Goal: Information Seeking & Learning: Find specific page/section

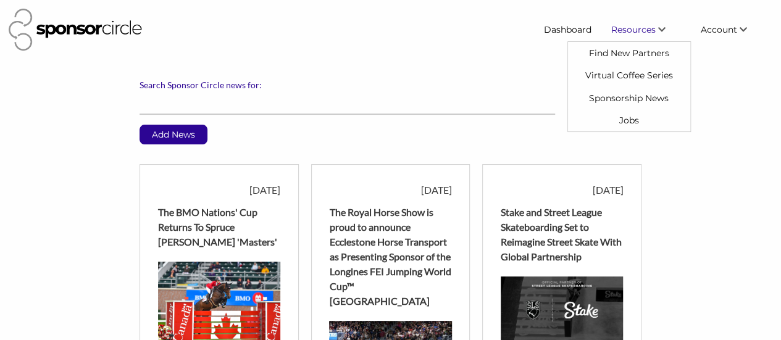
click at [635, 112] on link "Jobs" at bounding box center [629, 120] width 122 height 22
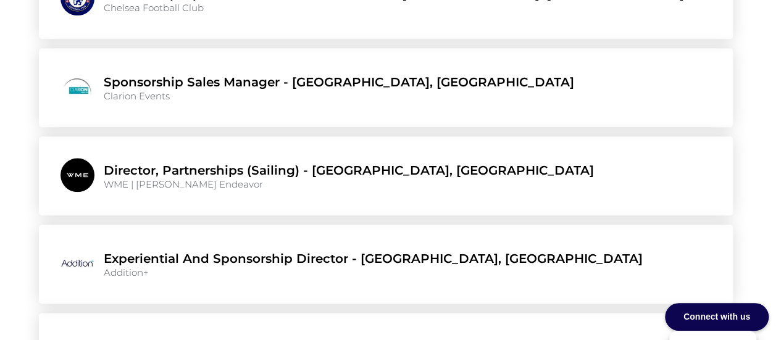
scroll to position [5382, 0]
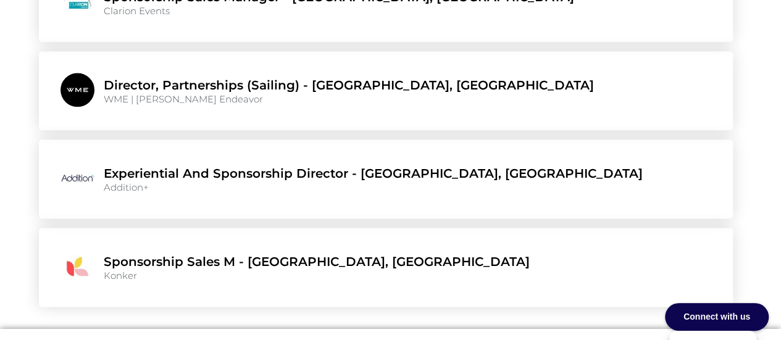
click at [711, 313] on div "Connect with us" at bounding box center [717, 317] width 104 height 28
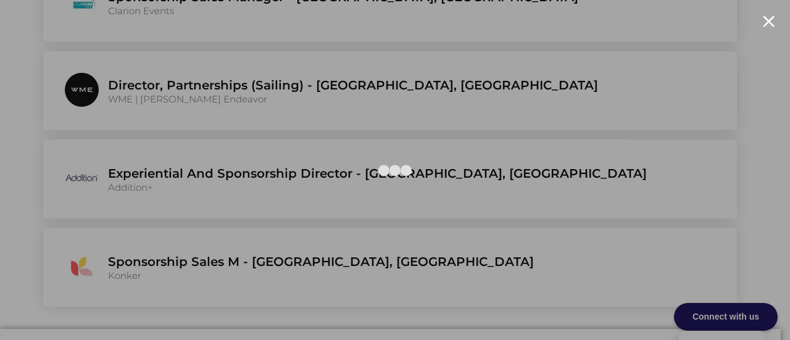
click at [766, 20] on div at bounding box center [769, 21] width 12 height 12
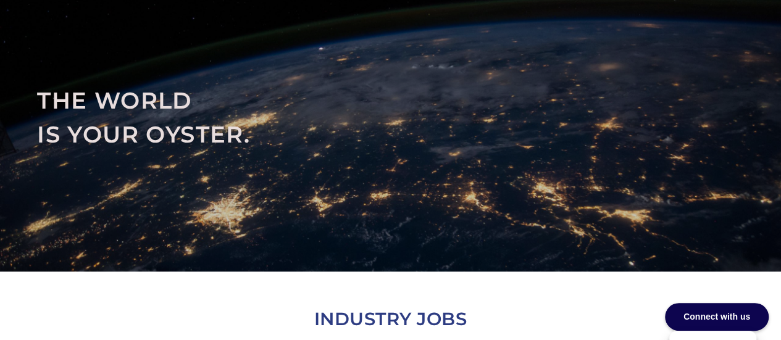
scroll to position [185, 0]
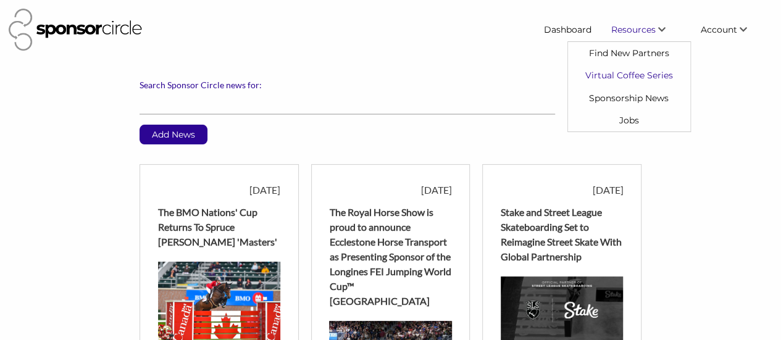
click at [631, 70] on link "Virtual Coffee Series" at bounding box center [629, 75] width 122 height 22
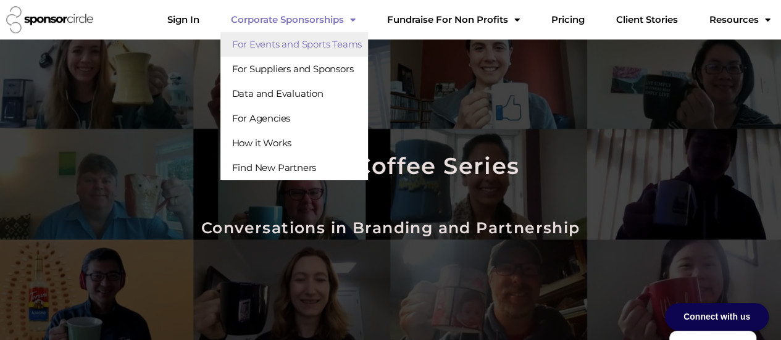
click at [327, 43] on link "For Events and Sports Teams" at bounding box center [294, 44] width 148 height 25
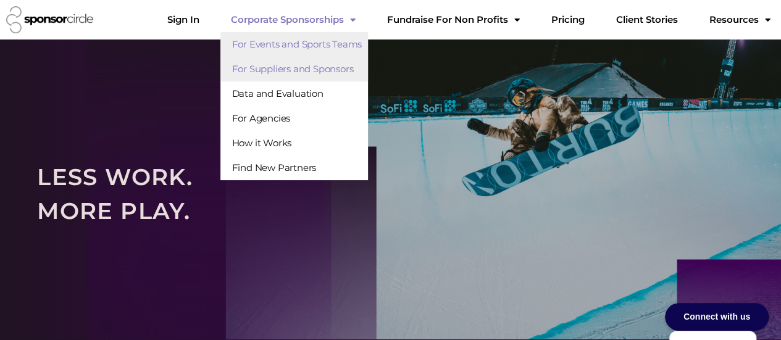
click at [326, 67] on link "For Suppliers and Sponsors" at bounding box center [294, 69] width 148 height 25
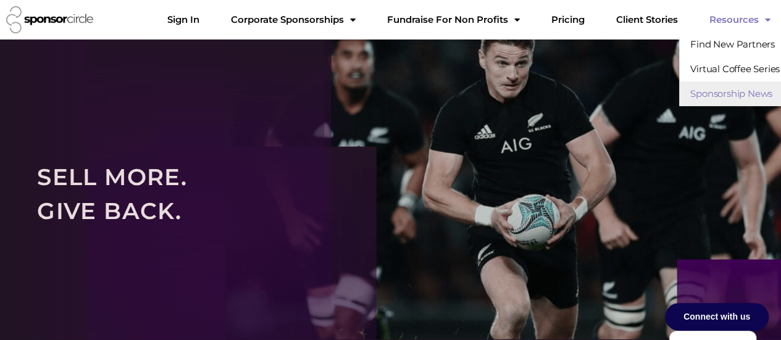
click at [715, 96] on link "Sponsorship News" at bounding box center [732, 93] width 107 height 25
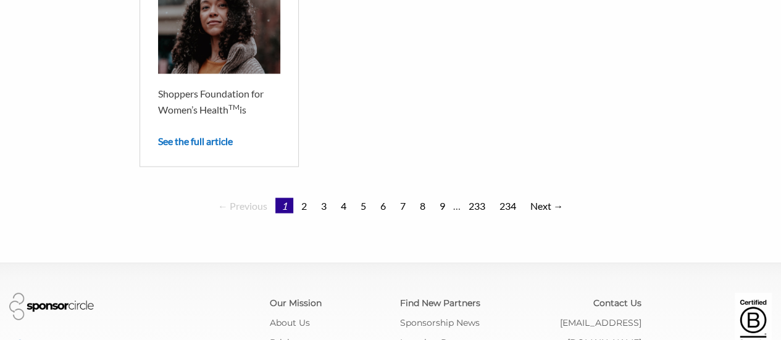
scroll to position [1250, 0]
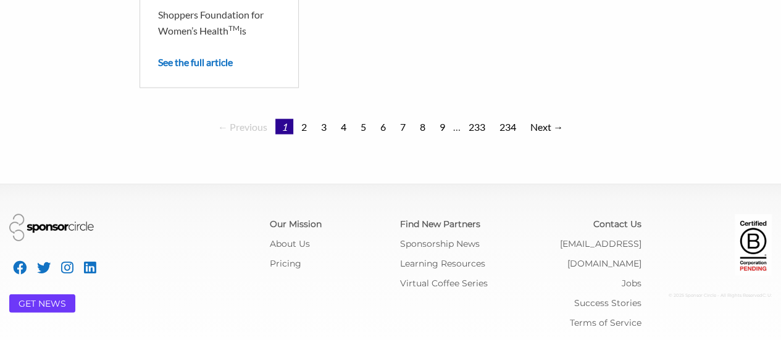
click at [47, 298] on link "GET NEWS" at bounding box center [43, 303] width 48 height 11
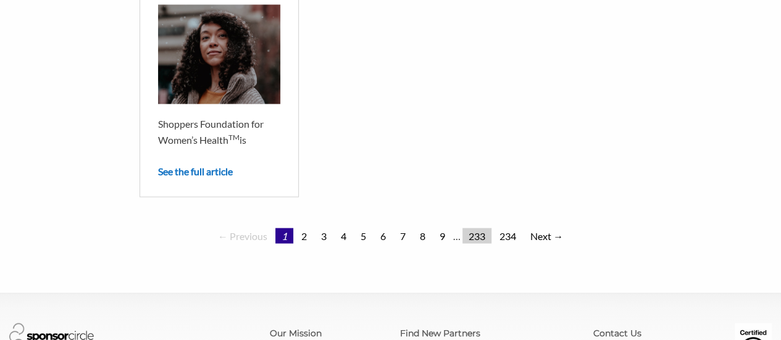
scroll to position [942, 0]
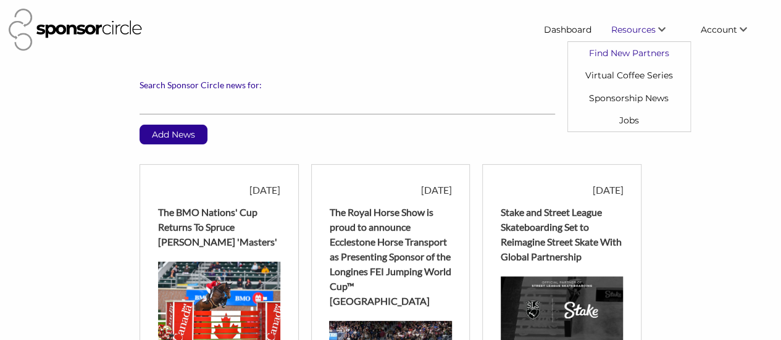
click at [628, 51] on link "Find New Partners" at bounding box center [629, 53] width 122 height 22
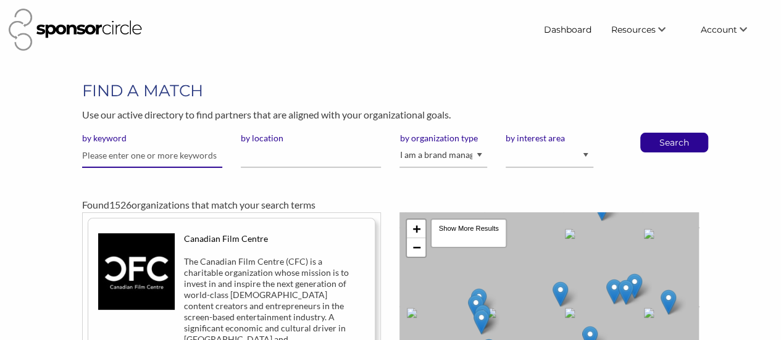
click at [101, 157] on input "text" at bounding box center [152, 156] width 140 height 24
type input "Sandman"
click at [654, 133] on button "Search" at bounding box center [674, 142] width 41 height 19
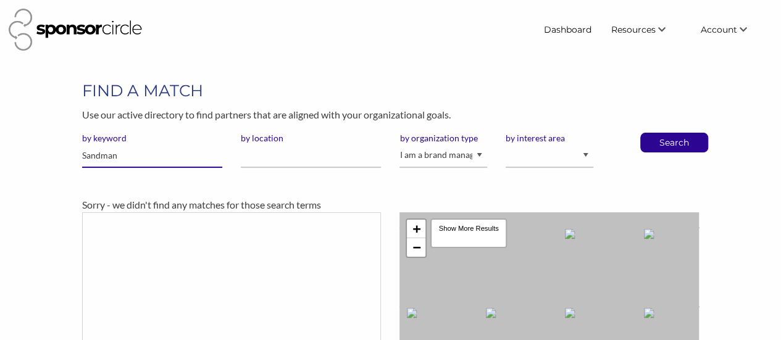
click at [148, 152] on input "Sandman" at bounding box center [152, 156] width 140 height 24
